Goal: Transaction & Acquisition: Purchase product/service

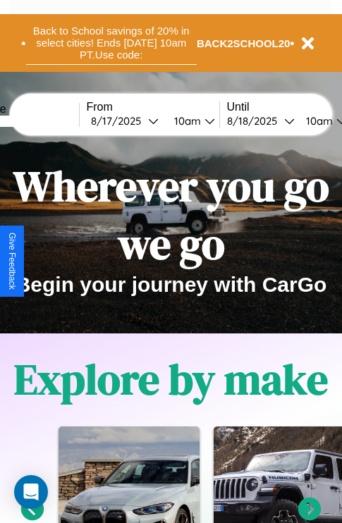
click at [111, 43] on button "Back to School savings of 20% in select cities! Ends 9/1 at 10am PT. Use code:" at bounding box center [111, 43] width 171 height 44
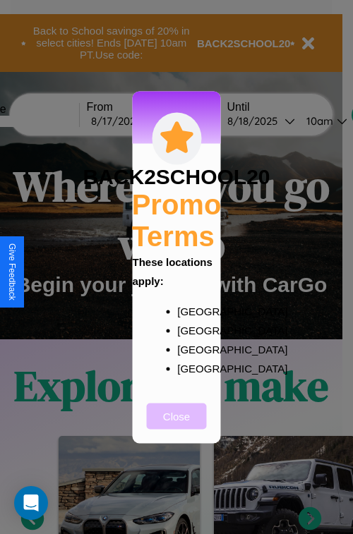
click at [176, 425] on button "Close" at bounding box center [177, 416] width 60 height 26
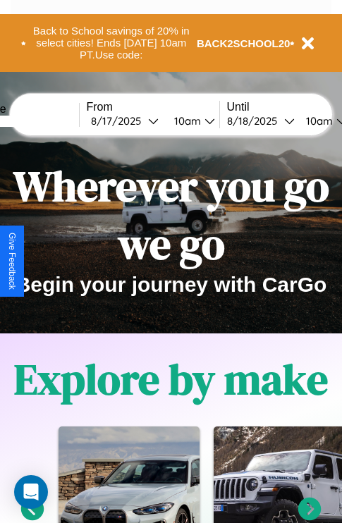
click at [47, 121] on input "text" at bounding box center [26, 121] width 106 height 11
type input "*******"
click at [141, 121] on div "8 / 17 / 2025" at bounding box center [119, 120] width 57 height 13
select select "*"
select select "****"
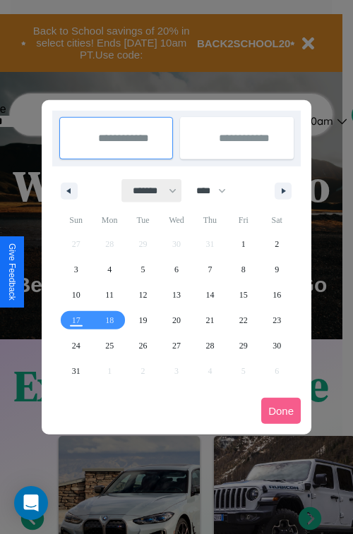
click at [148, 190] on select "******* ******** ***** ***** *** **** **** ****** ********* ******* ******** **…" at bounding box center [152, 190] width 60 height 23
select select "*"
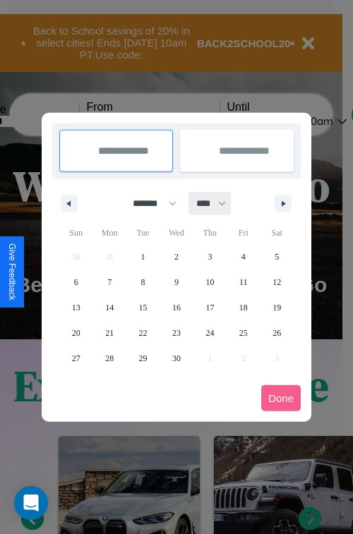
click at [217, 203] on select "**** **** **** **** **** **** **** **** **** **** **** **** **** **** **** ****…" at bounding box center [210, 203] width 42 height 23
select select "****"
click at [176, 256] on span "1" at bounding box center [176, 256] width 4 height 25
type input "**********"
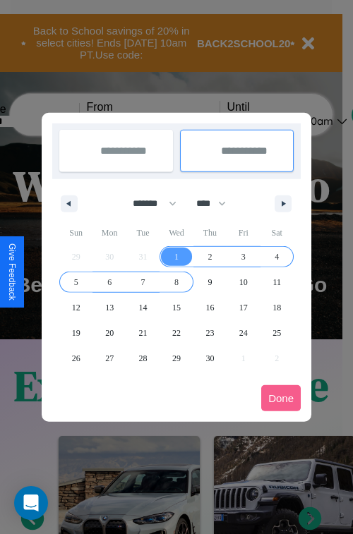
click at [176, 281] on span "8" at bounding box center [176, 281] width 4 height 25
type input "**********"
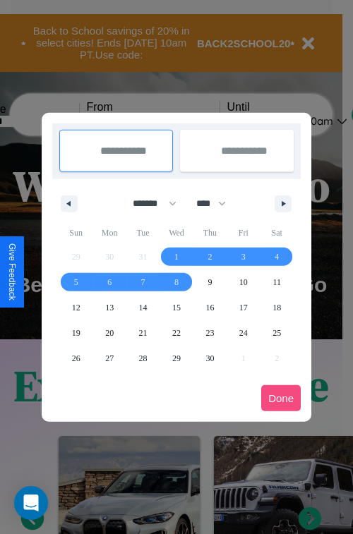
click at [281, 398] on button "Done" at bounding box center [280, 398] width 39 height 26
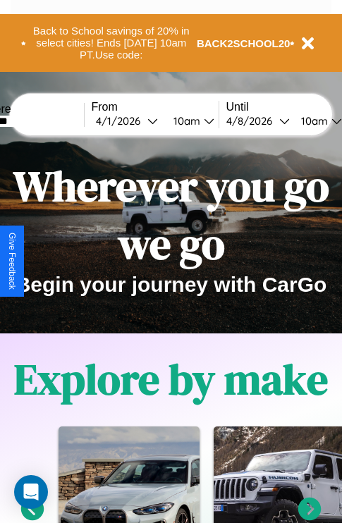
click at [202, 121] on div "10am" at bounding box center [184, 120] width 37 height 13
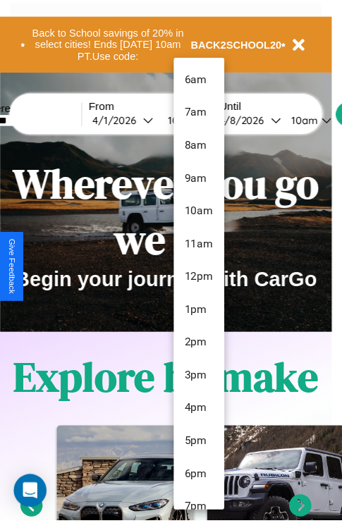
scroll to position [47, 0]
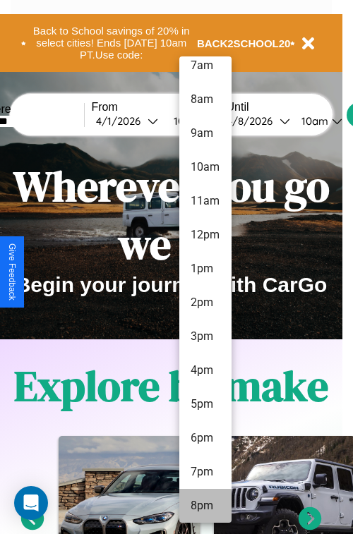
click at [205, 506] on li "8pm" at bounding box center [205, 506] width 52 height 34
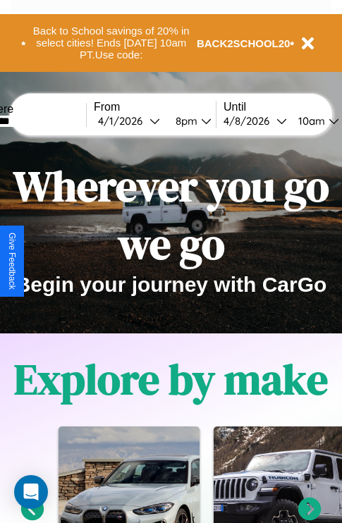
scroll to position [0, 45]
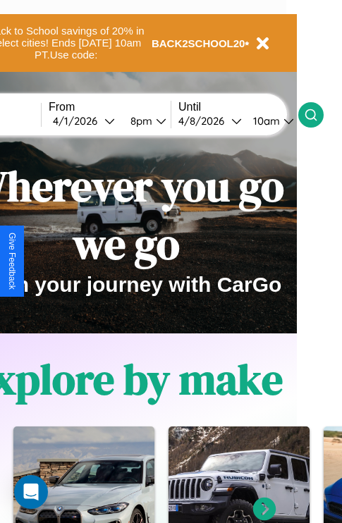
click at [318, 114] on icon at bounding box center [311, 115] width 14 height 14
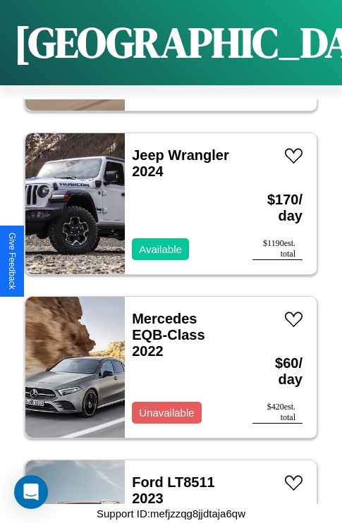
scroll to position [4307, 0]
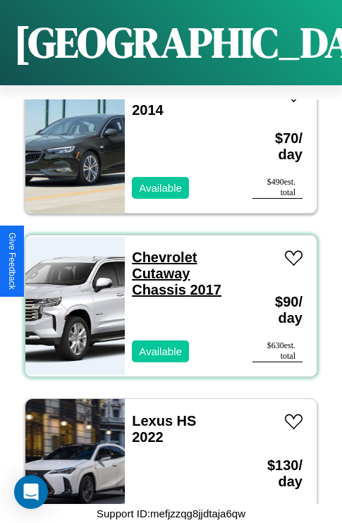
click at [160, 250] on link "Chevrolet Cutaway Chassis 2017" at bounding box center [177, 274] width 90 height 48
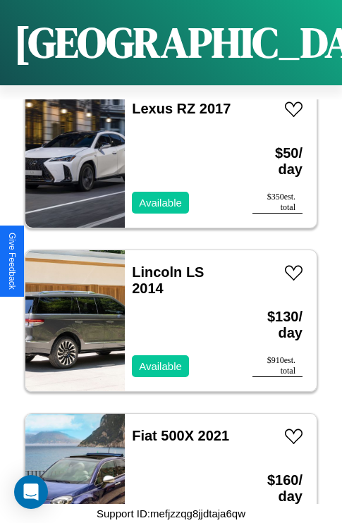
scroll to position [5452, 0]
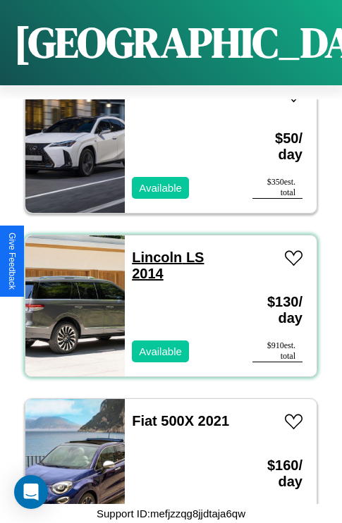
click at [152, 250] on link "Lincoln LS 2014" at bounding box center [168, 266] width 72 height 32
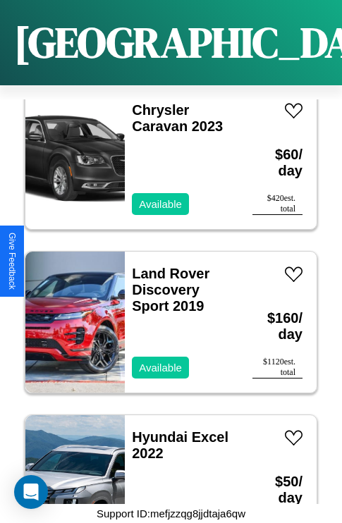
scroll to position [17396, 0]
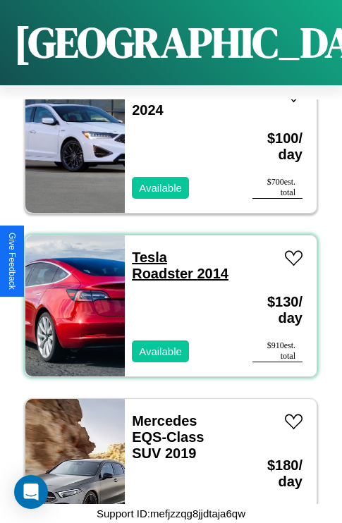
click at [145, 250] on link "Tesla Roadster 2014" at bounding box center [180, 266] width 97 height 32
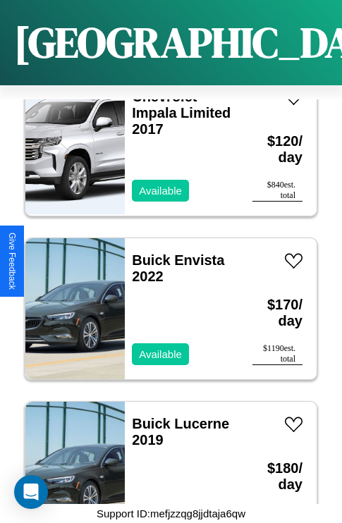
scroll to position [2671, 0]
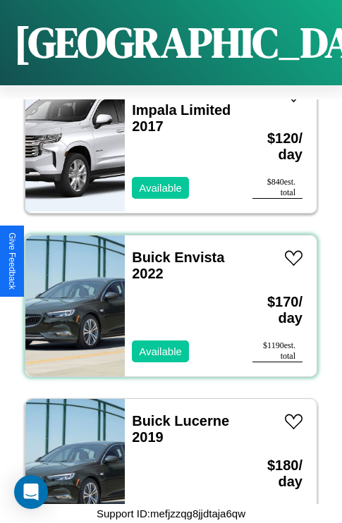
click at [166, 298] on div "Buick Envista 2022 Available" at bounding box center [182, 306] width 114 height 141
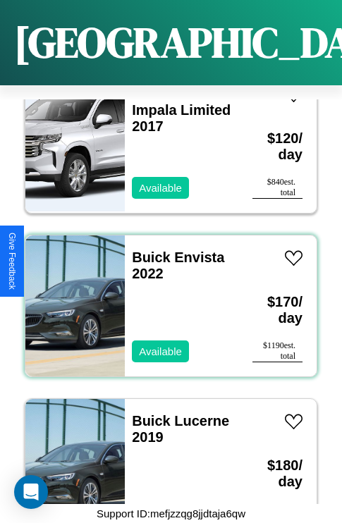
click at [166, 298] on div "Buick Envista 2022 Available" at bounding box center [182, 306] width 114 height 141
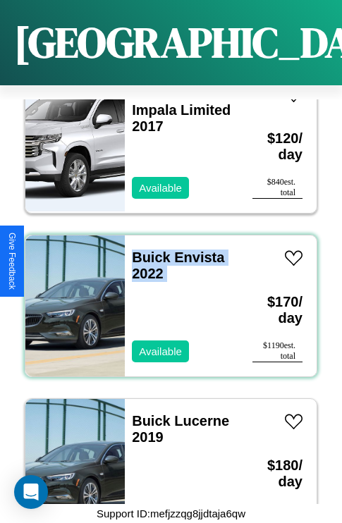
click at [166, 298] on div "Buick Envista 2022 Available" at bounding box center [182, 306] width 114 height 141
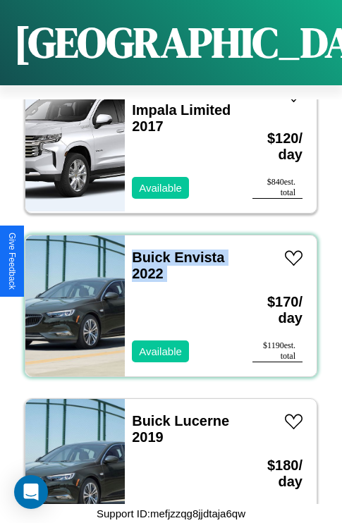
click at [166, 298] on div "Buick Envista 2022 Available" at bounding box center [182, 306] width 114 height 141
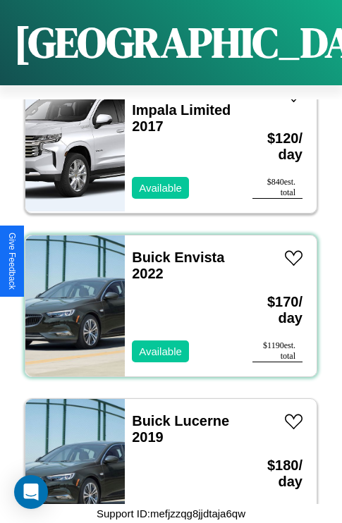
click at [166, 298] on div "Buick Envista 2022 Available" at bounding box center [182, 306] width 114 height 141
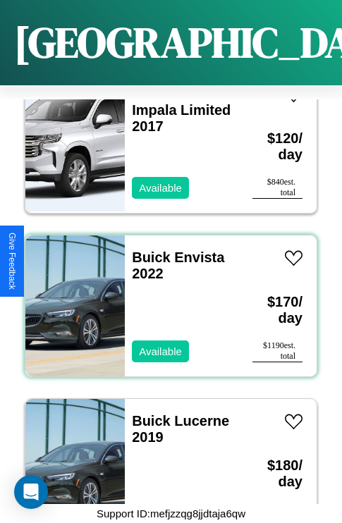
click at [166, 298] on div "Buick Envista 2022 Available" at bounding box center [182, 306] width 114 height 141
click at [147, 250] on link "Buick Envista 2022" at bounding box center [178, 266] width 92 height 32
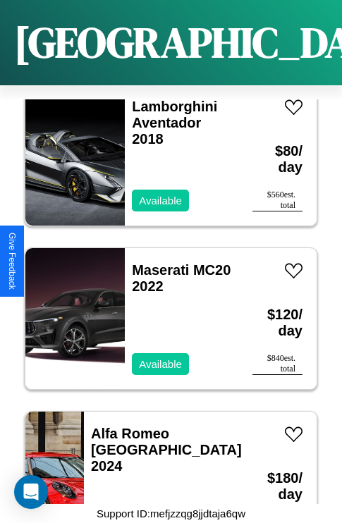
scroll to position [9215, 0]
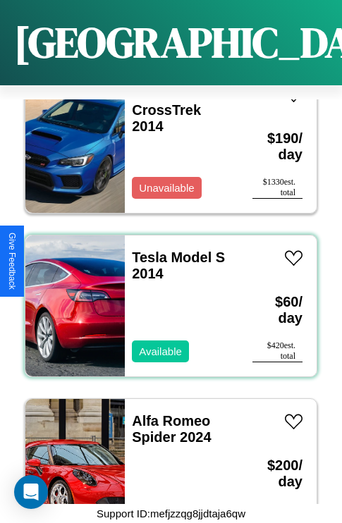
click at [166, 298] on div "Tesla Model S 2014 Available" at bounding box center [182, 306] width 114 height 141
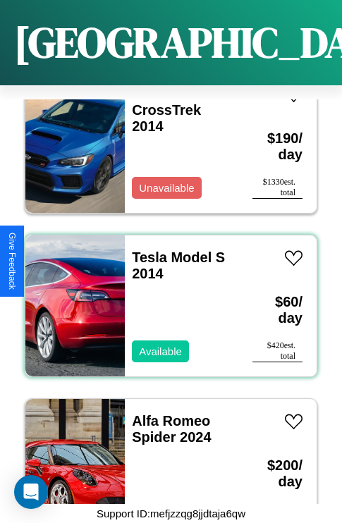
click at [166, 298] on div "Tesla Model S 2014 Available" at bounding box center [182, 306] width 114 height 141
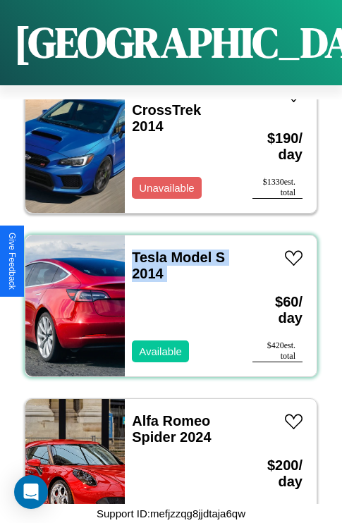
click at [166, 298] on div "Tesla Model S 2014 Available" at bounding box center [182, 306] width 114 height 141
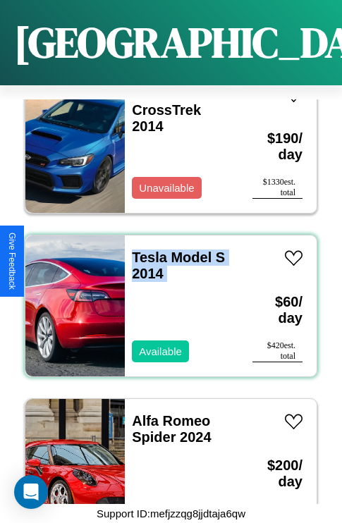
click at [166, 298] on div "Tesla Model S 2014 Available" at bounding box center [182, 306] width 114 height 141
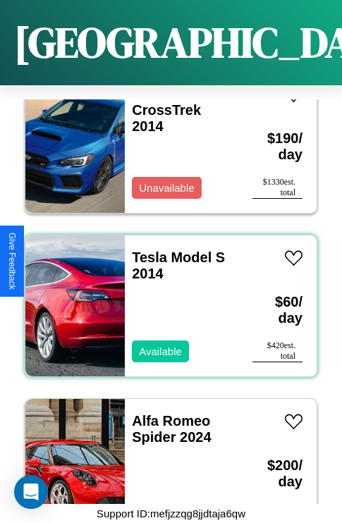
click at [166, 298] on div "Tesla Model S 2014 Available" at bounding box center [182, 306] width 114 height 141
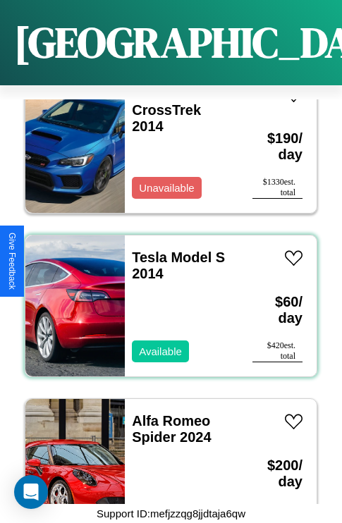
click at [166, 298] on div "Tesla Model S 2014 Available" at bounding box center [182, 306] width 114 height 141
click at [145, 250] on link "Tesla Model S 2014" at bounding box center [178, 266] width 93 height 32
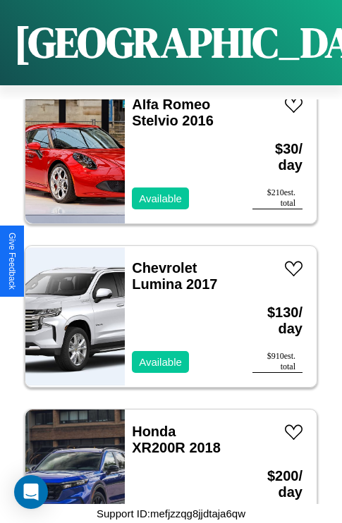
scroll to position [18868, 0]
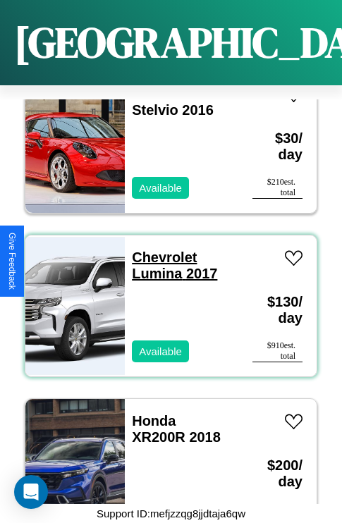
click at [160, 250] on link "Chevrolet Lumina 2017" at bounding box center [174, 266] width 85 height 32
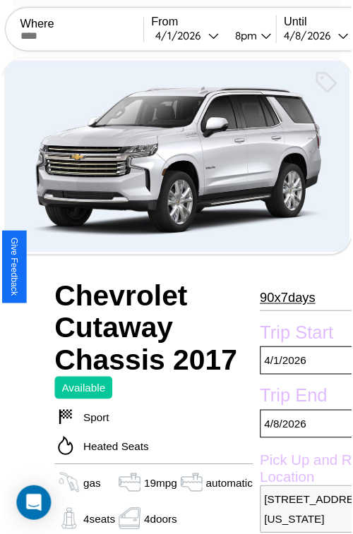
scroll to position [91, 59]
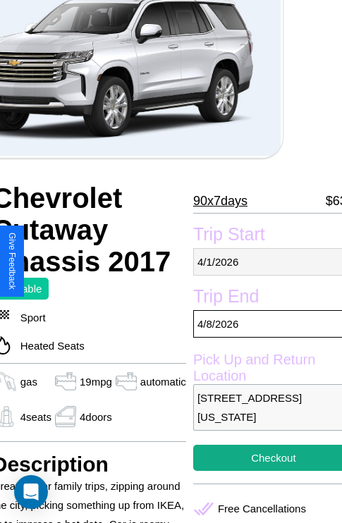
click at [262, 262] on p "4 / 1 / 2026" at bounding box center [273, 262] width 161 height 28
select select "*"
select select "****"
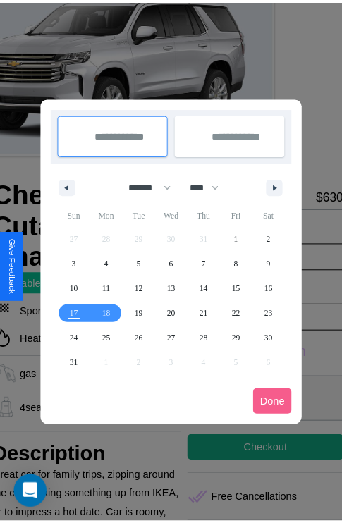
scroll to position [0, 59]
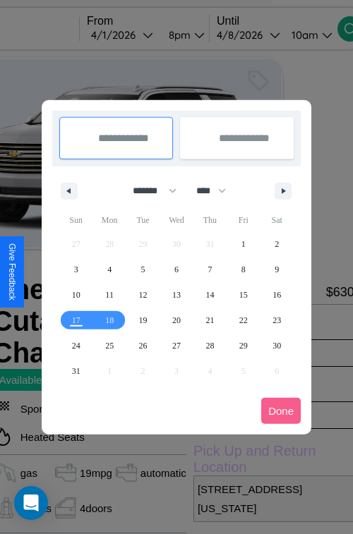
click at [142, 35] on div at bounding box center [176, 267] width 353 height 534
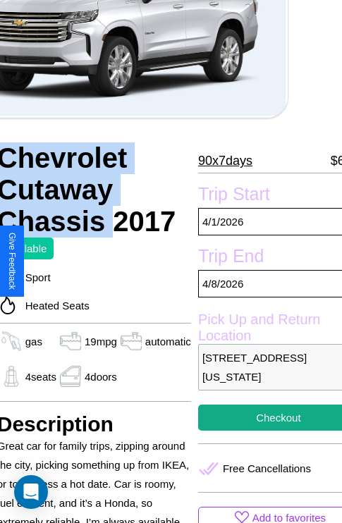
scroll to position [246, 59]
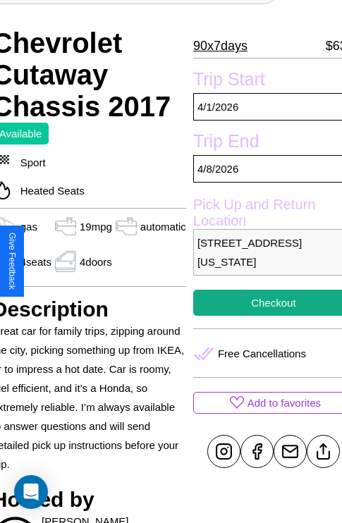
click at [262, 262] on p "3672 Maple Street Seattle Washington 14857 United States" at bounding box center [273, 252] width 161 height 47
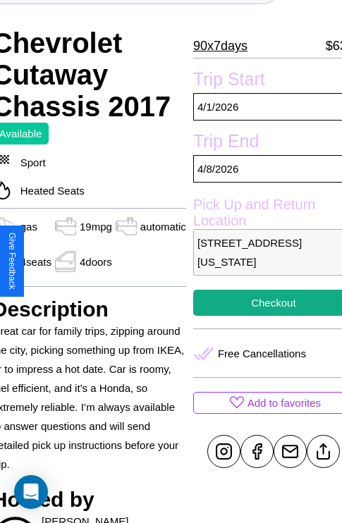
click at [262, 262] on p "3672 Maple Street Seattle Washington 14857 United States" at bounding box center [273, 252] width 161 height 47
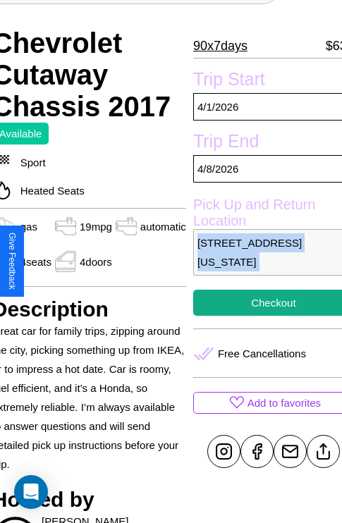
click at [262, 262] on p "3672 Maple Street Seattle Washington 14857 United States" at bounding box center [273, 252] width 161 height 47
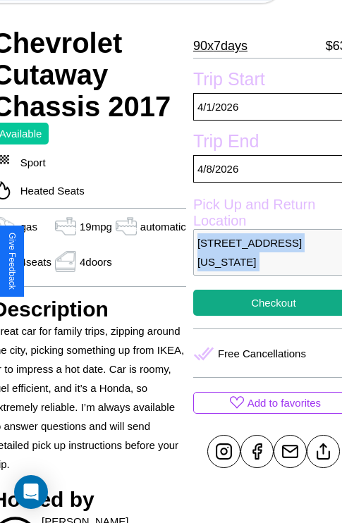
click at [262, 262] on p "3672 Maple Street Seattle Washington 14857 United States" at bounding box center [273, 252] width 161 height 47
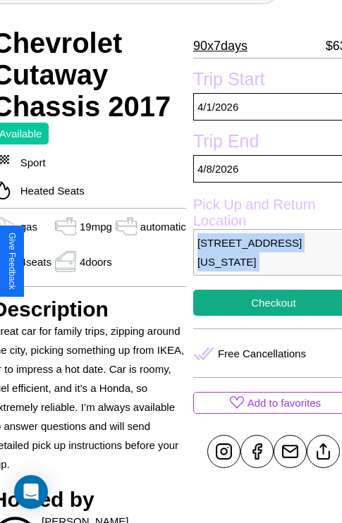
click at [262, 262] on p "3672 Maple Street Seattle Washington 14857 United States" at bounding box center [273, 252] width 161 height 47
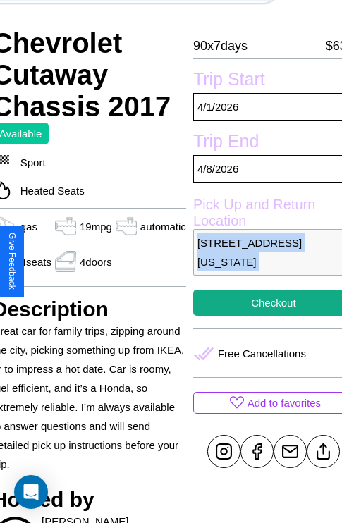
click at [262, 262] on p "3672 Maple Street Seattle Washington 14857 United States" at bounding box center [273, 252] width 161 height 47
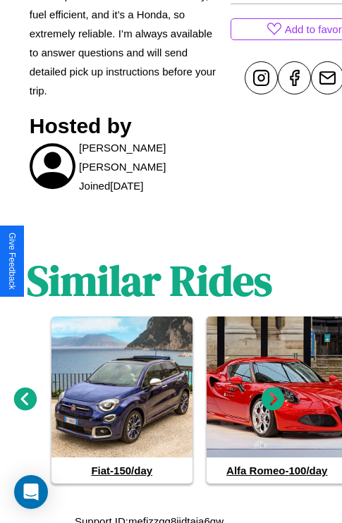
scroll to position [627, 21]
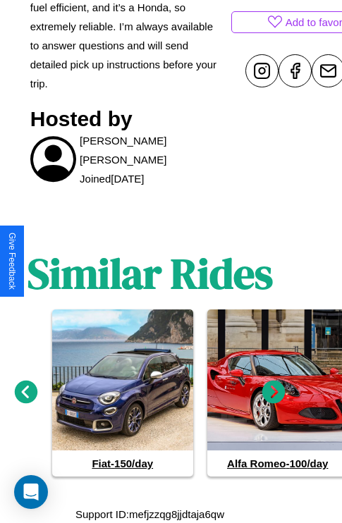
click at [274, 392] on icon at bounding box center [273, 392] width 23 height 23
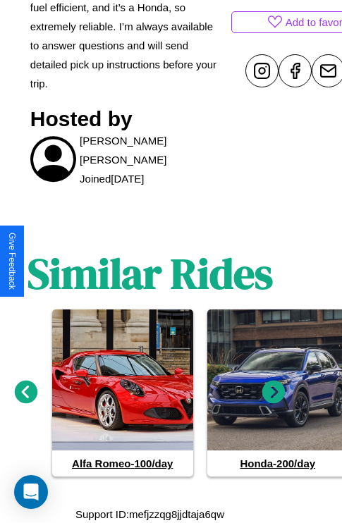
click at [274, 392] on icon at bounding box center [273, 392] width 23 height 23
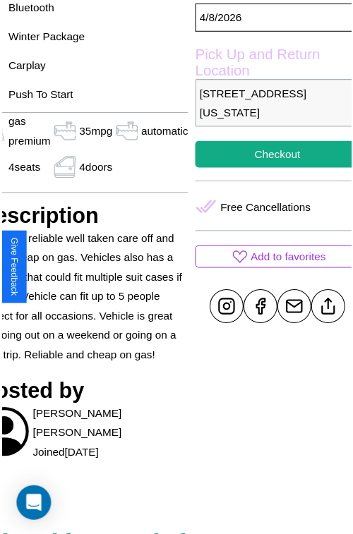
scroll to position [424, 75]
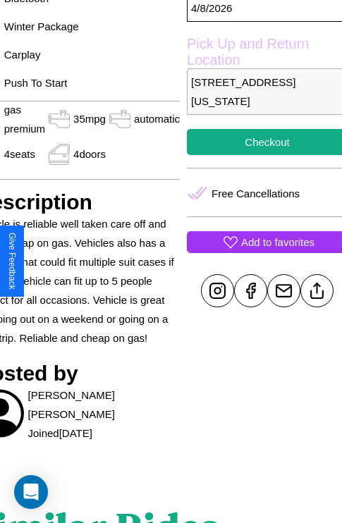
click at [261, 252] on p "Add to favorites" at bounding box center [277, 242] width 73 height 19
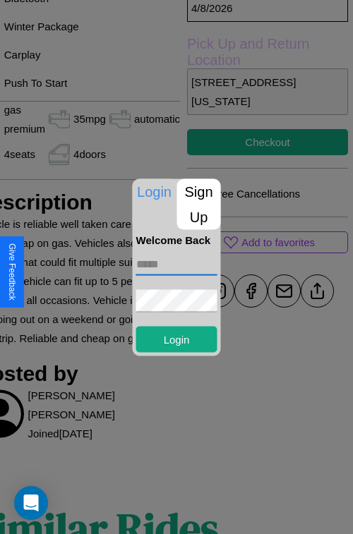
click at [176, 264] on input "text" at bounding box center [176, 263] width 81 height 23
type input "**********"
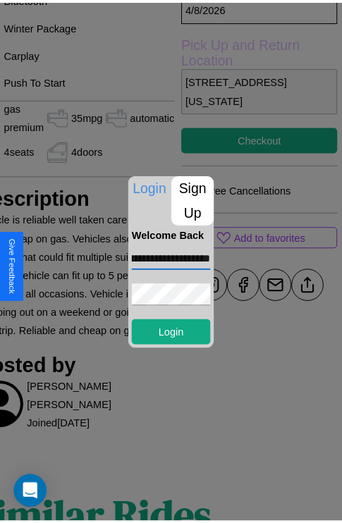
scroll to position [0, 0]
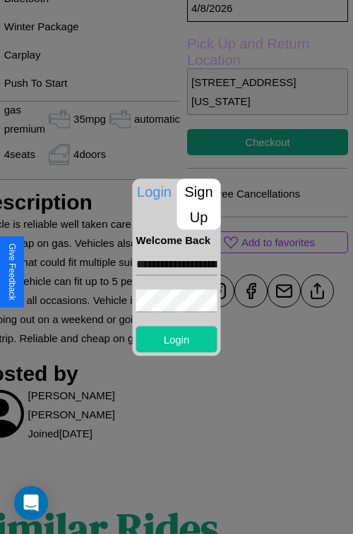
click at [176, 339] on button "Login" at bounding box center [176, 339] width 81 height 26
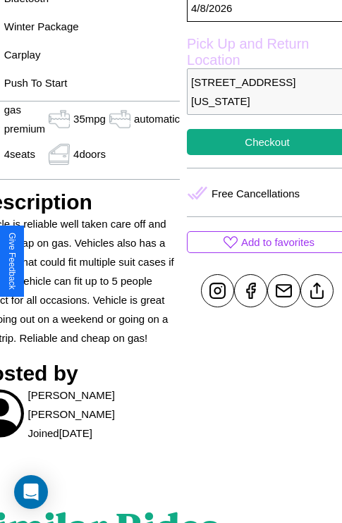
scroll to position [443, 51]
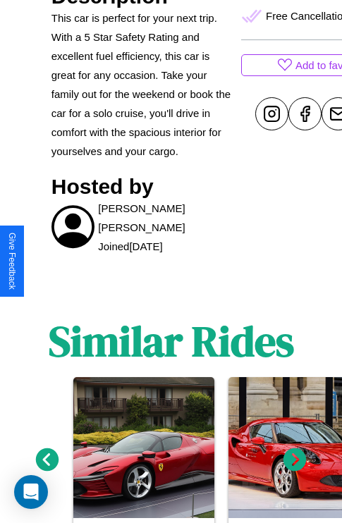
scroll to position [715, 0]
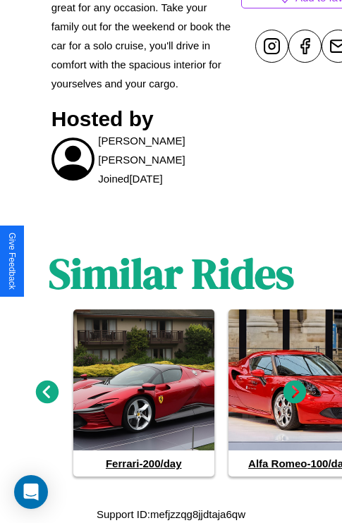
click at [295, 392] on icon at bounding box center [294, 392] width 23 height 23
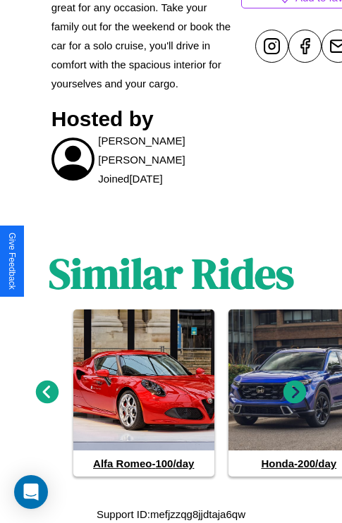
click at [47, 392] on icon at bounding box center [47, 392] width 23 height 23
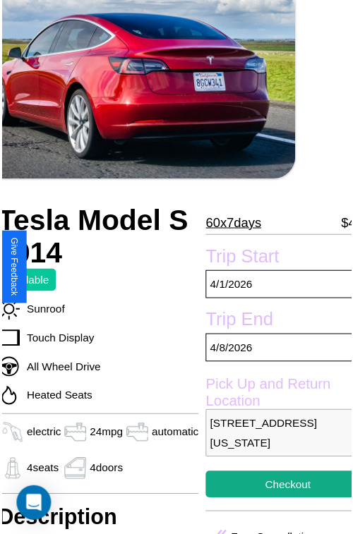
scroll to position [92, 68]
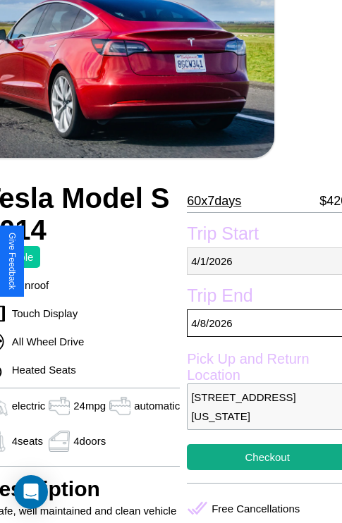
click at [261, 261] on p "[DATE]" at bounding box center [267, 262] width 161 height 28
select select "*"
select select "****"
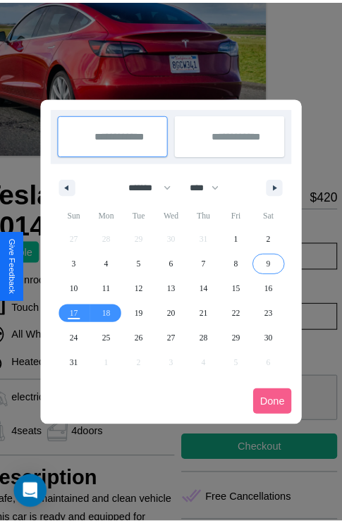
scroll to position [0, 68]
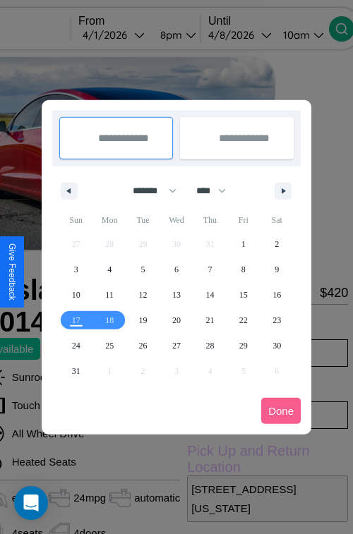
click at [133, 35] on div at bounding box center [176, 267] width 353 height 534
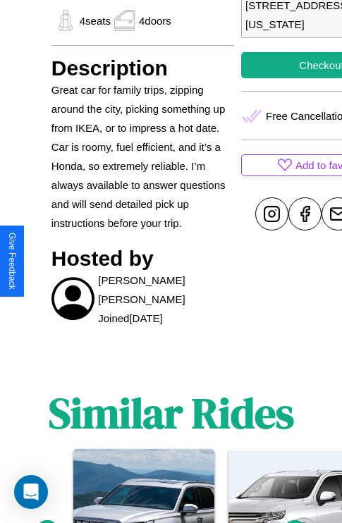
scroll to position [623, 0]
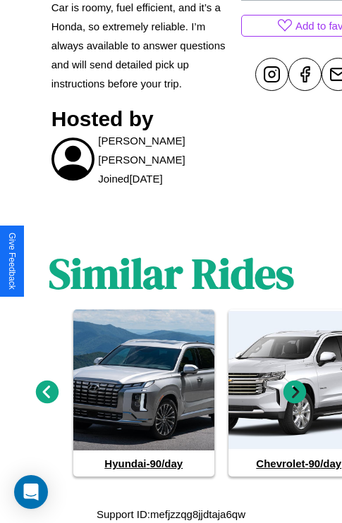
click at [295, 392] on icon at bounding box center [294, 392] width 23 height 23
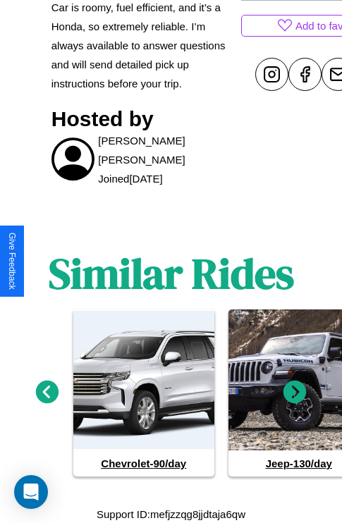
click at [295, 392] on icon at bounding box center [294, 392] width 23 height 23
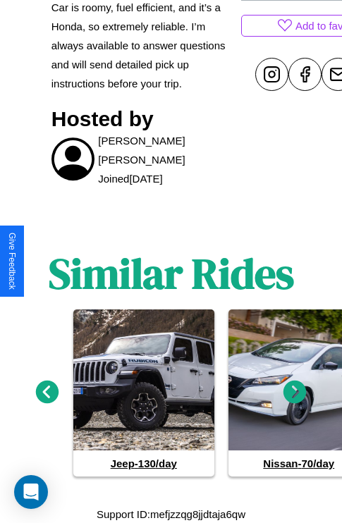
click at [295, 392] on icon at bounding box center [294, 392] width 23 height 23
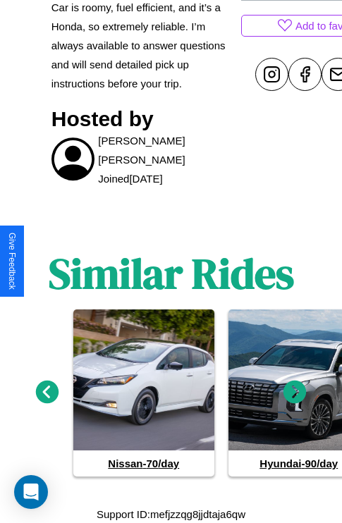
click at [295, 392] on icon at bounding box center [294, 392] width 23 height 23
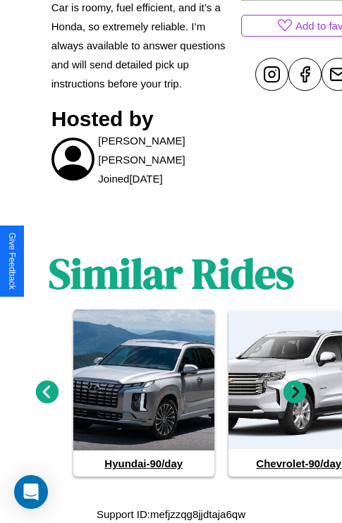
click at [295, 392] on icon at bounding box center [294, 392] width 23 height 23
